Goal: Task Accomplishment & Management: Use online tool/utility

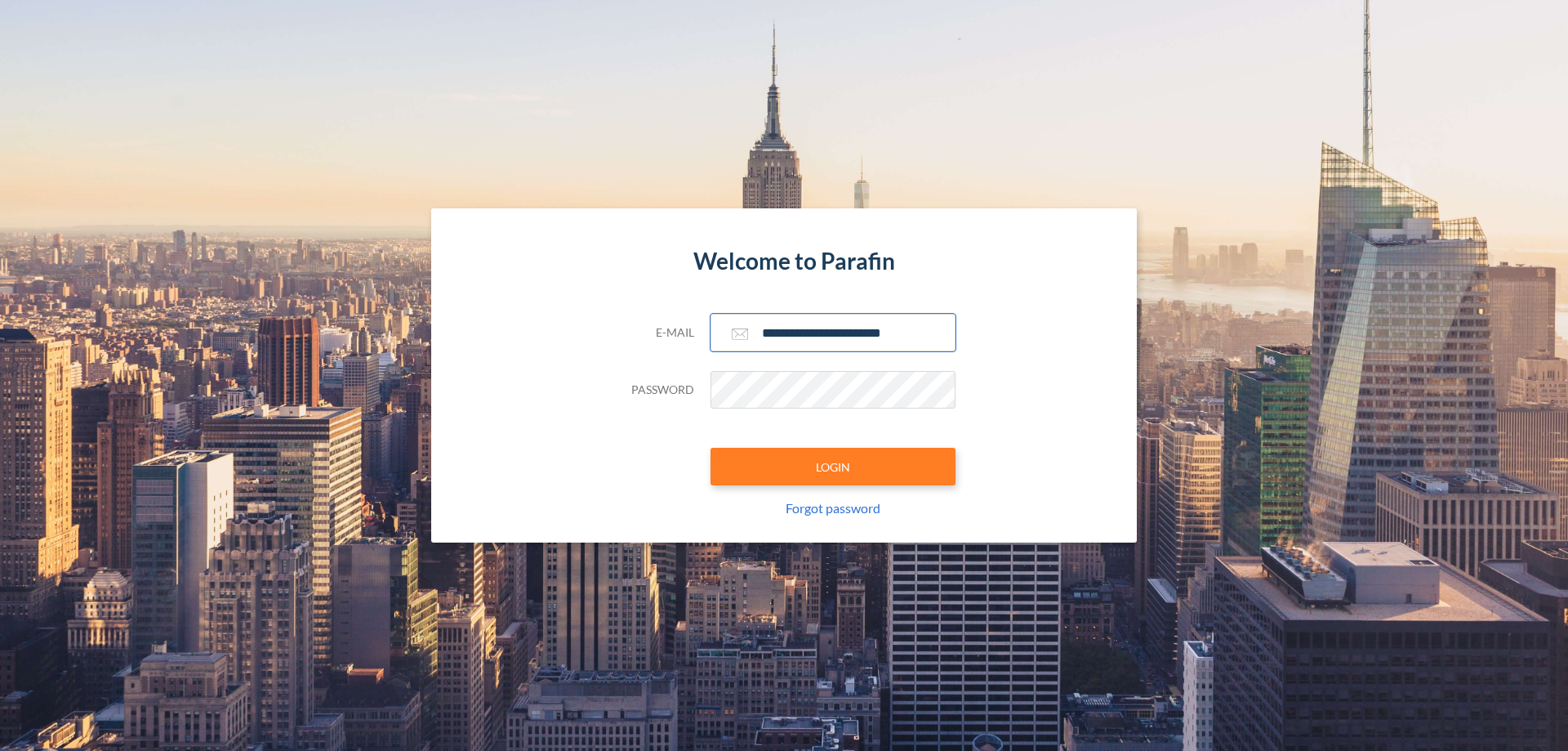
type input "**********"
click at [833, 466] on button "LOGIN" at bounding box center [833, 467] width 245 height 38
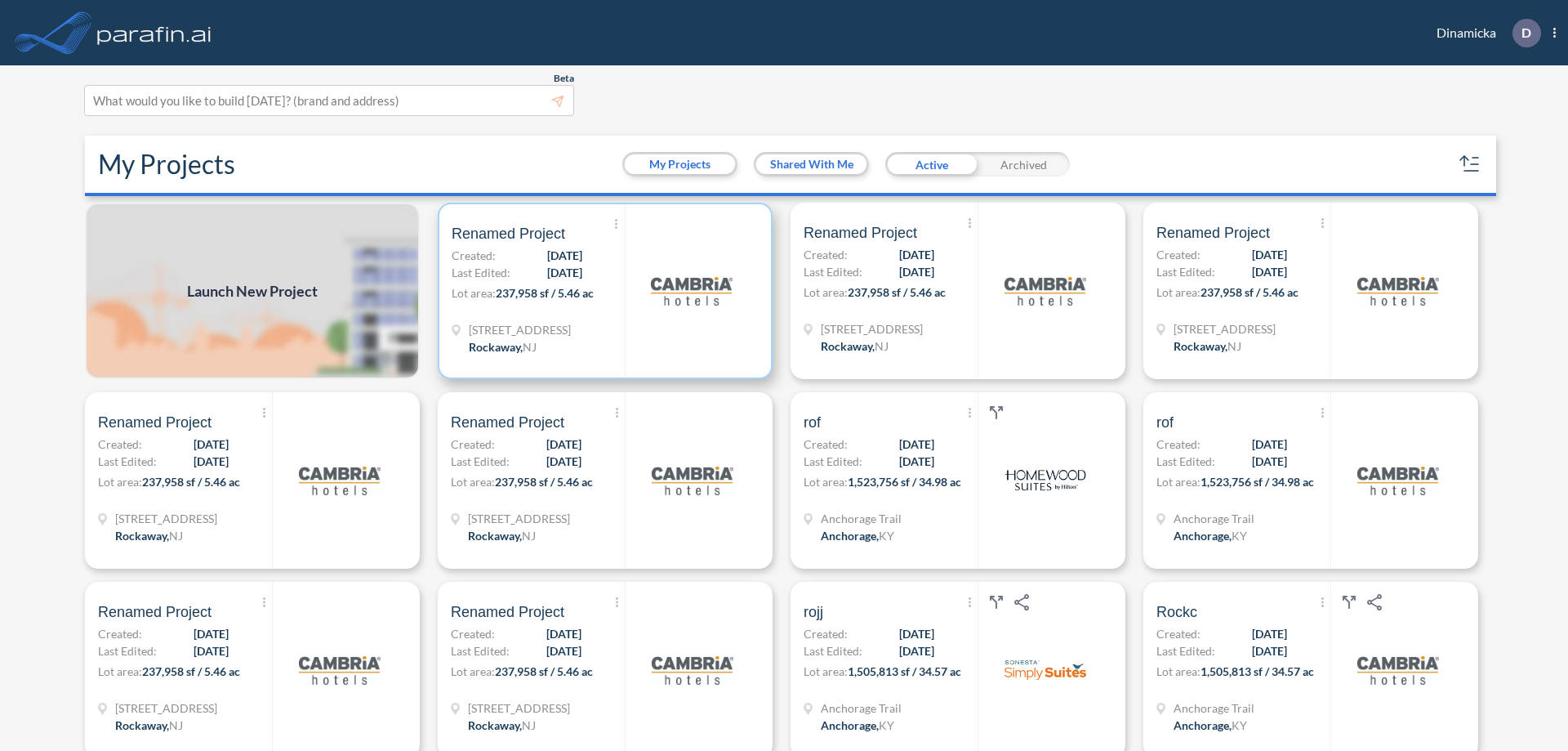
scroll to position [4, 0]
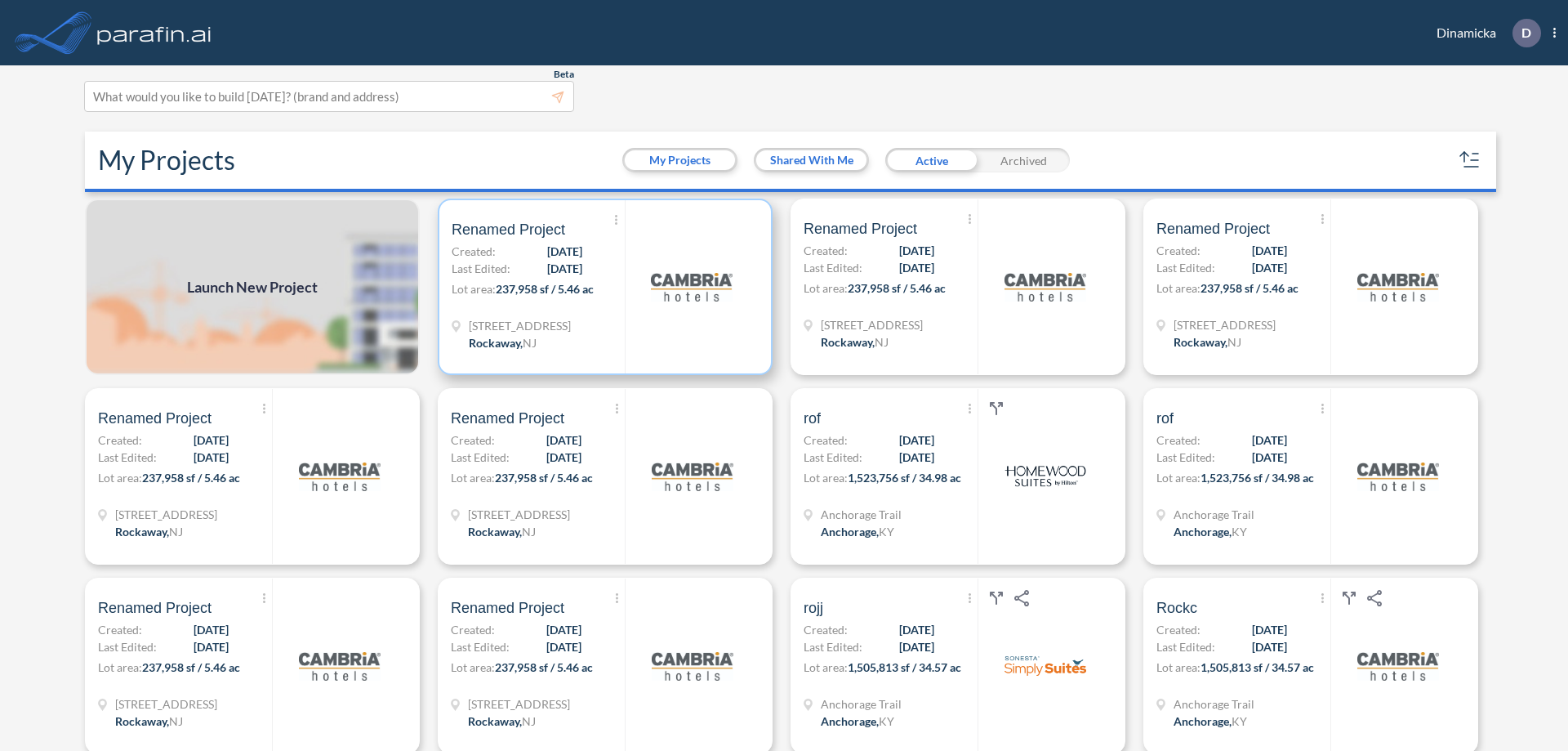
click at [602, 287] on p "Lot area: 237,958 sf / 5.46 ac" at bounding box center [538, 292] width 173 height 24
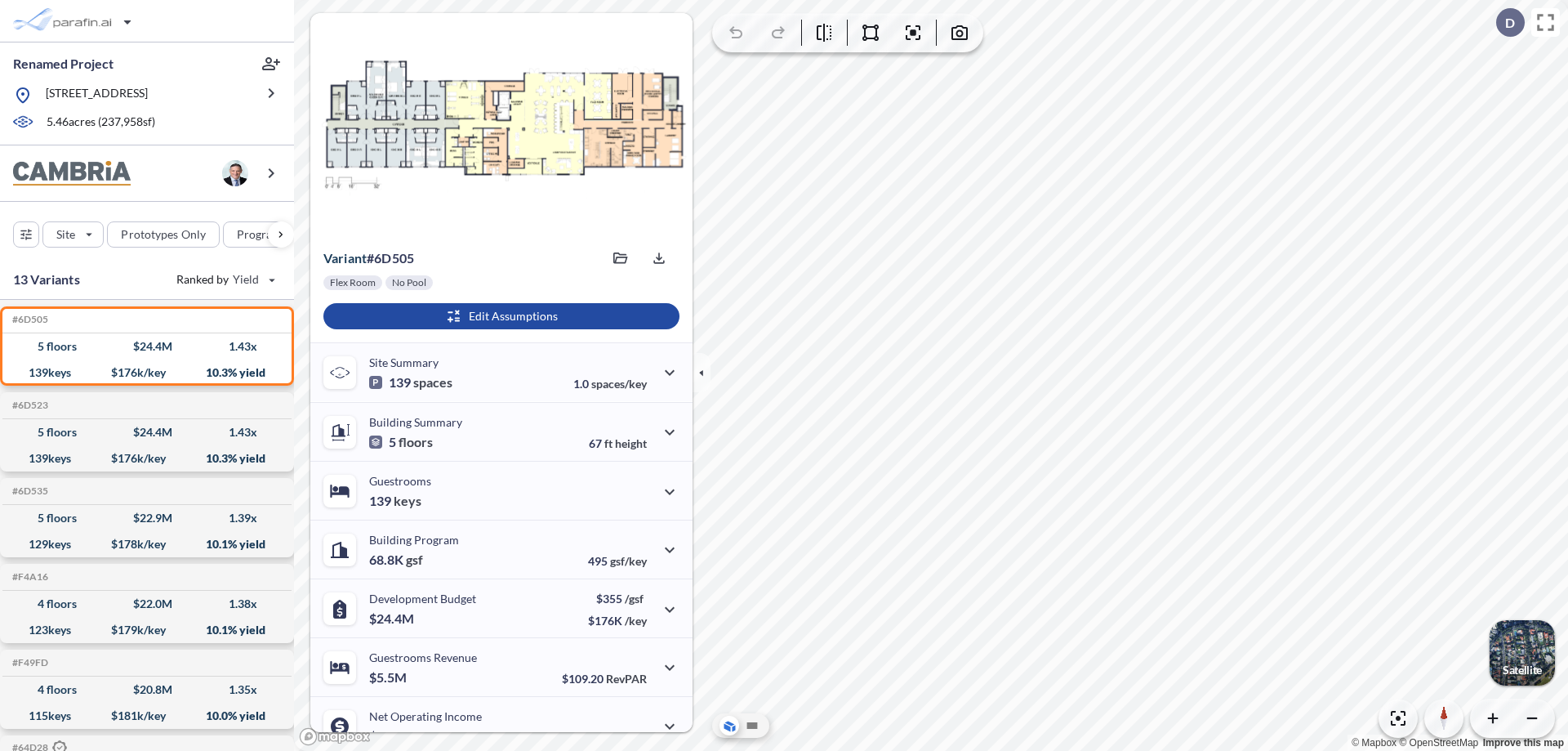
scroll to position [82, 0]
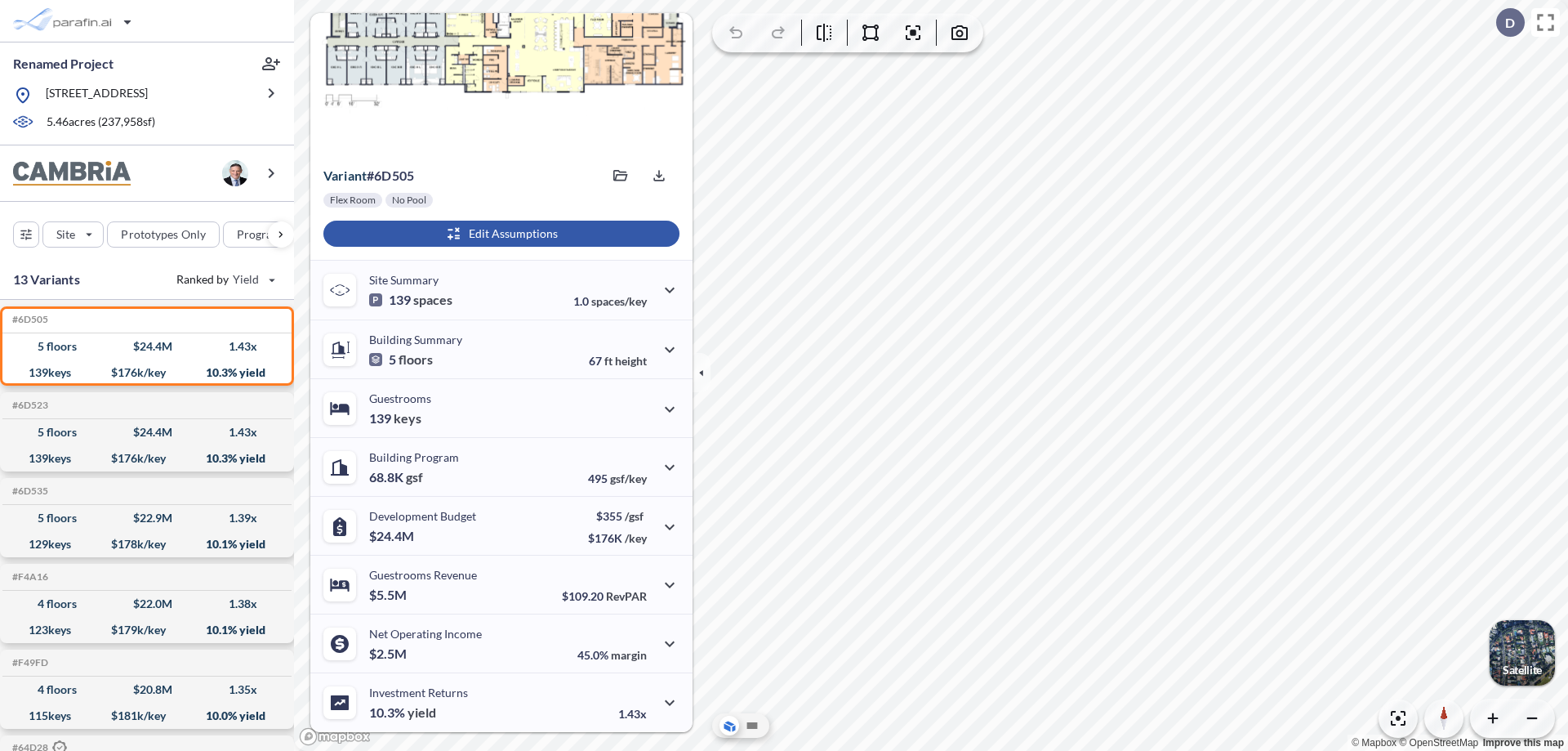
click at [499, 233] on div "button" at bounding box center [501, 233] width 356 height 26
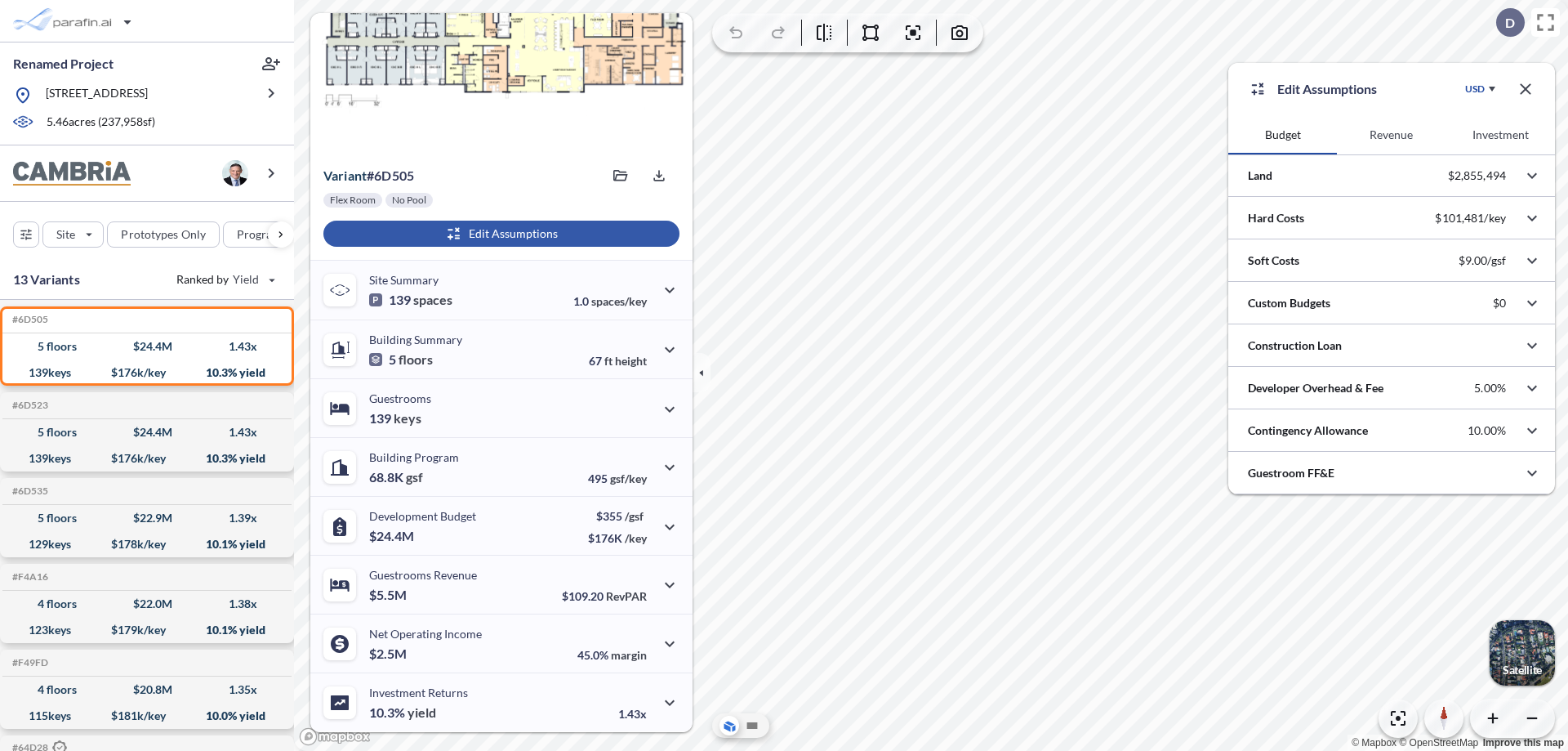
click at [1391, 135] on button "Revenue" at bounding box center [1391, 135] width 109 height 39
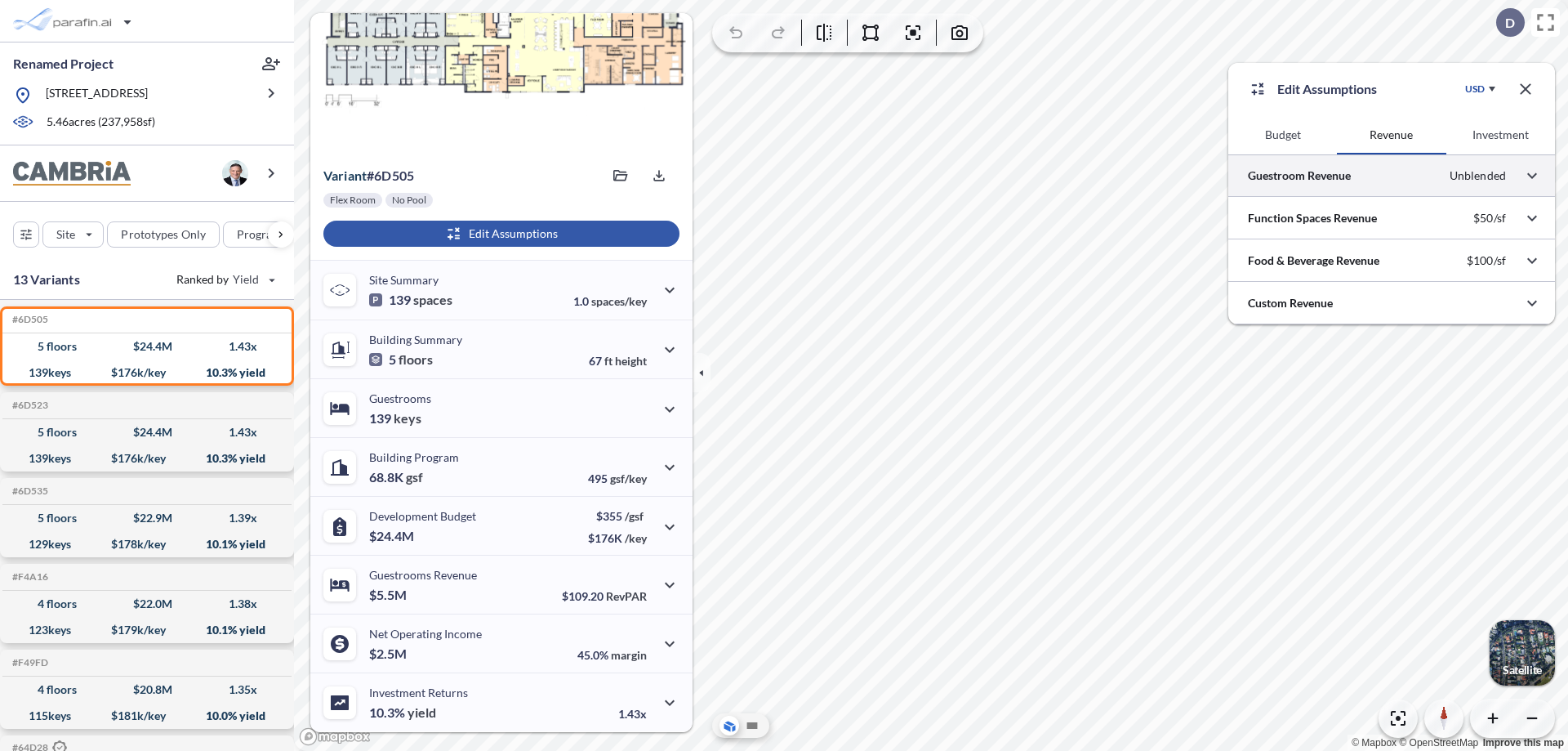
click at [1392, 176] on div at bounding box center [1391, 175] width 327 height 42
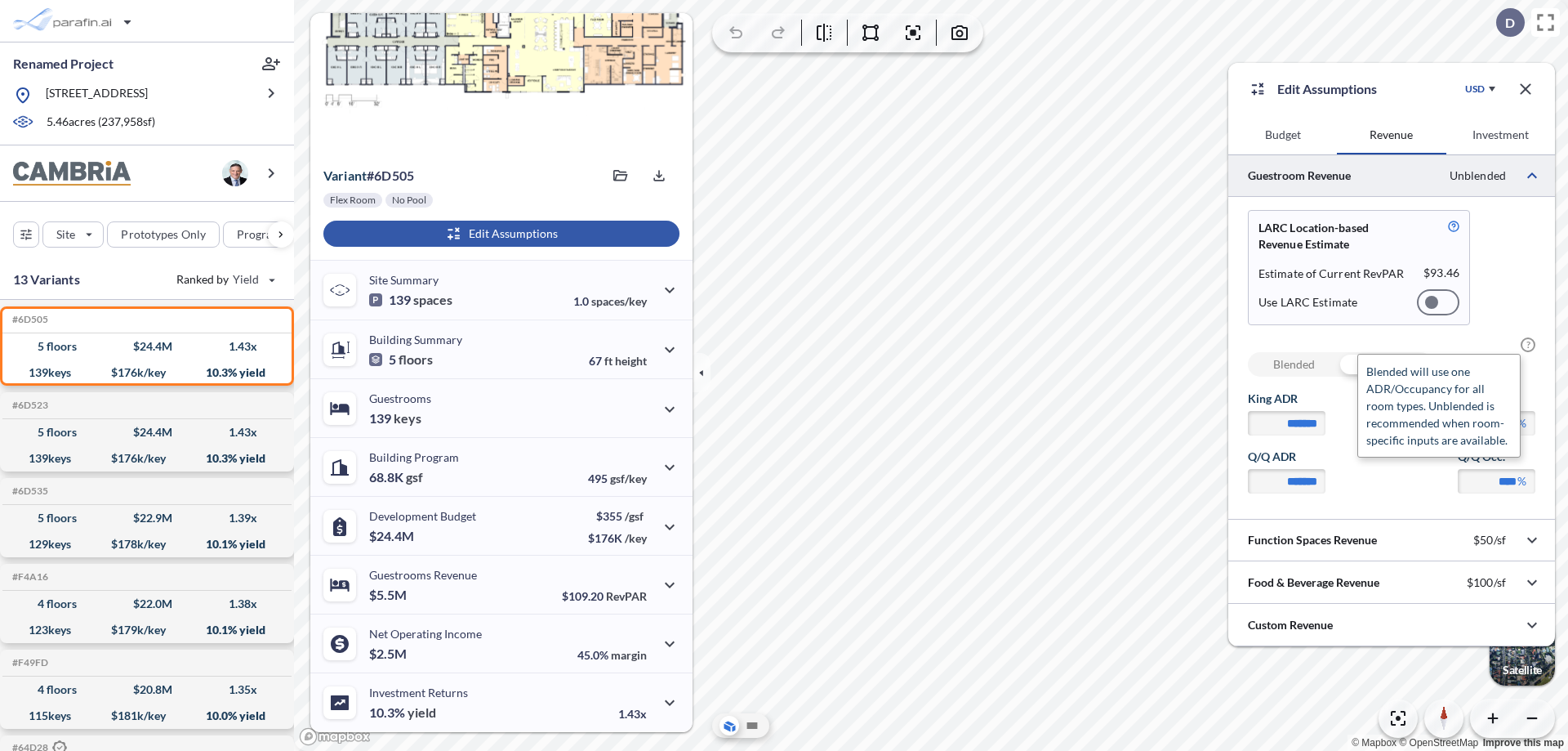
click at [1529, 345] on span "?" at bounding box center [1528, 344] width 15 height 15
